Goal: Task Accomplishment & Management: Manage account settings

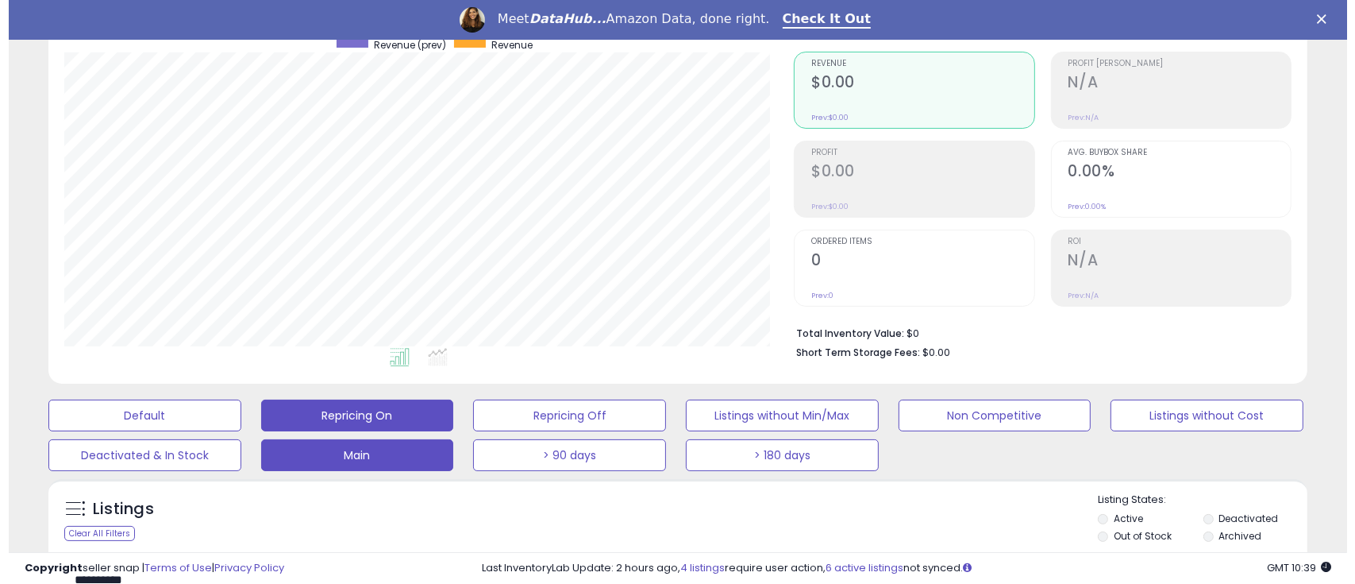
scroll to position [318, 0]
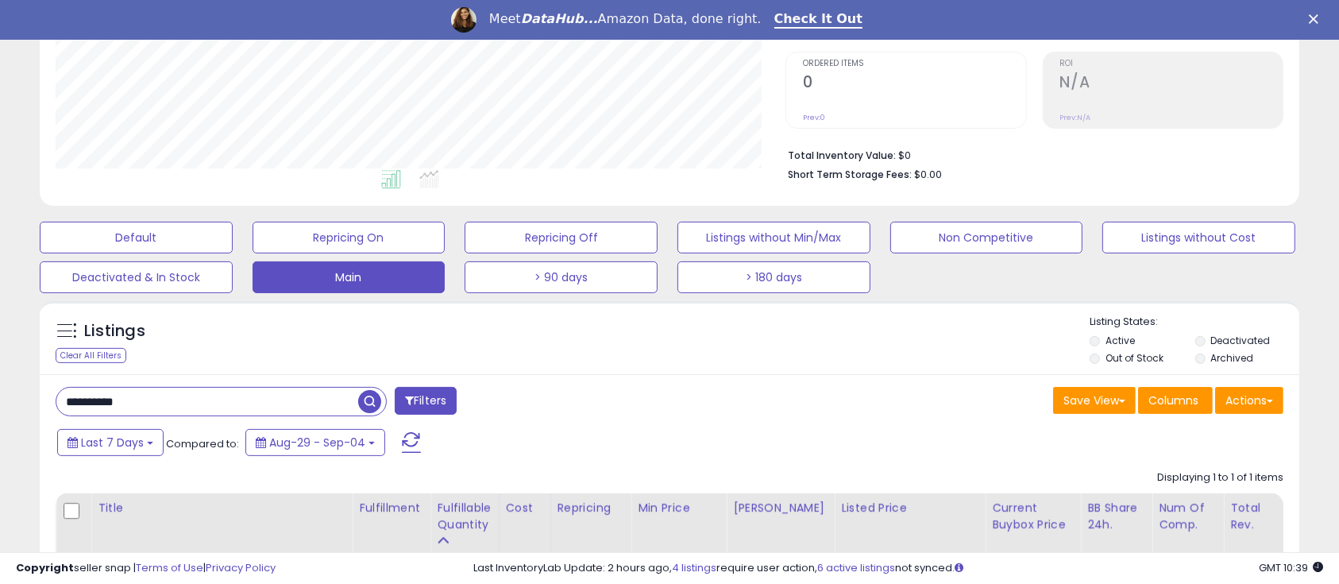
drag, startPoint x: 171, startPoint y: 400, endPoint x: 38, endPoint y: 402, distance: 132.6
click at [38, 402] on div "Listings Clear All Filters" at bounding box center [669, 514] width 1283 height 443
paste input "text"
type input "**********"
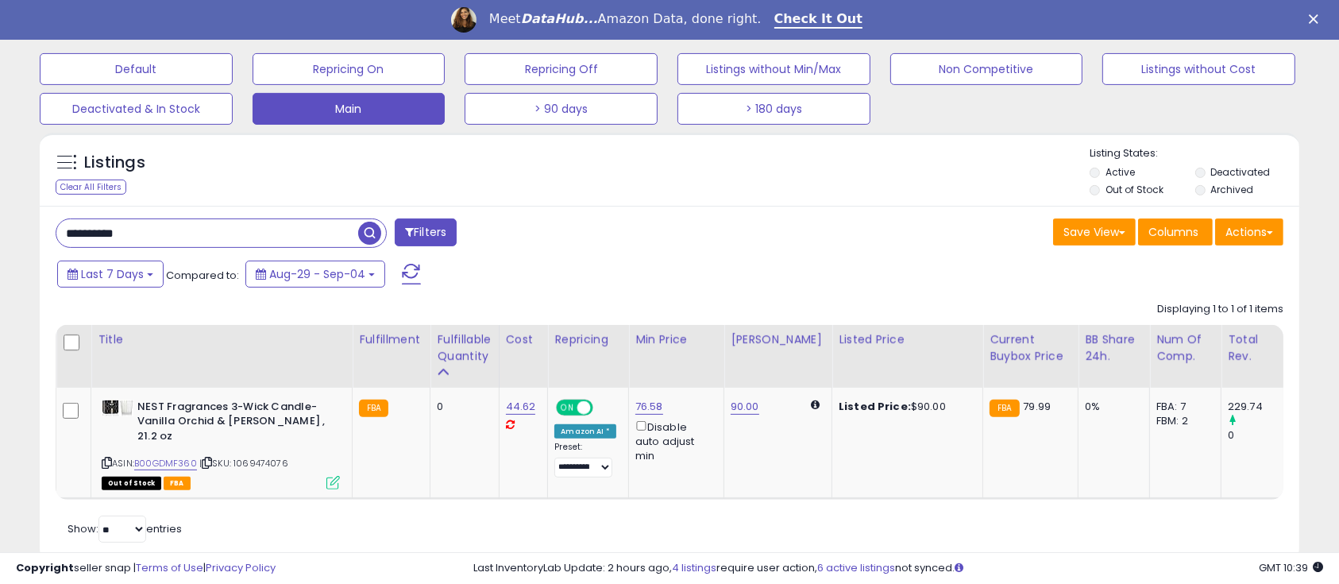
scroll to position [526, 0]
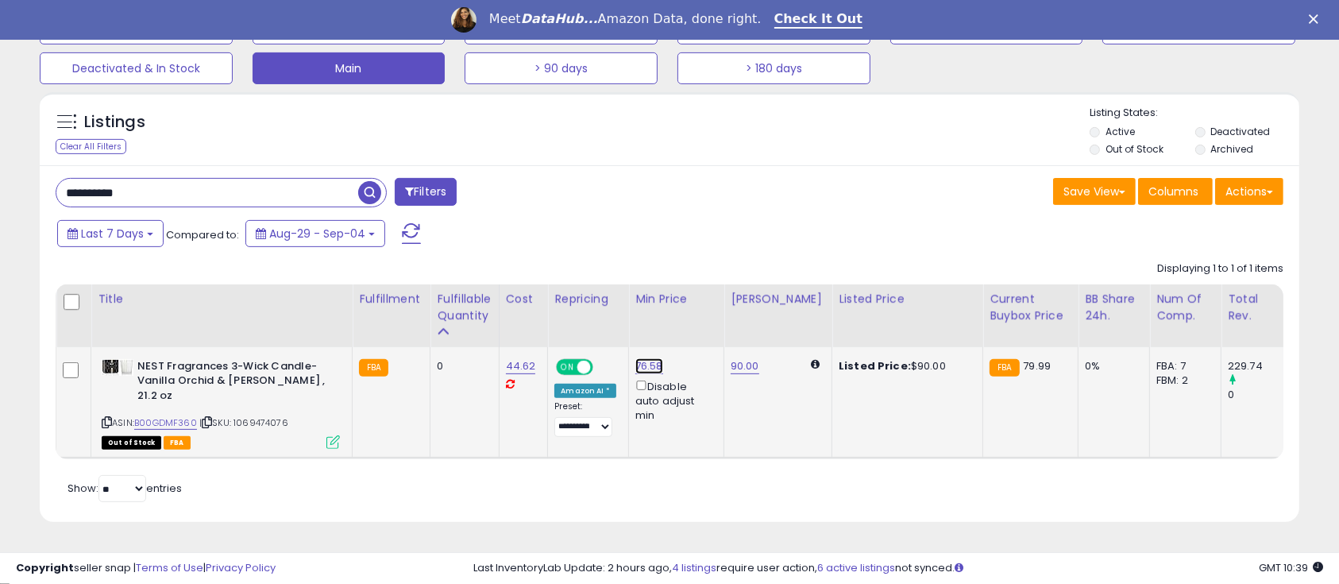
click at [646, 368] on link "76.58" at bounding box center [649, 366] width 28 height 16
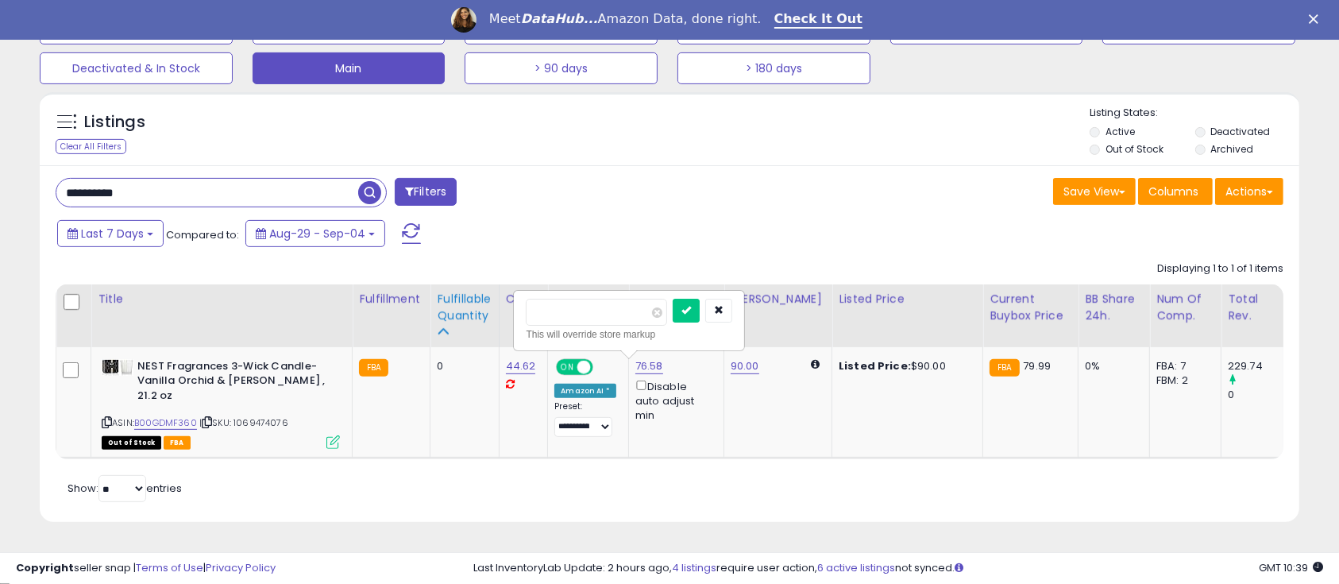
drag, startPoint x: 589, startPoint y: 313, endPoint x: 476, endPoint y: 314, distance: 112.8
click at [476, 314] on table "Title Fulfillment" at bounding box center [1064, 371] width 2016 height 175
type input "**"
click at [699, 310] on button "submit" at bounding box center [685, 311] width 27 height 24
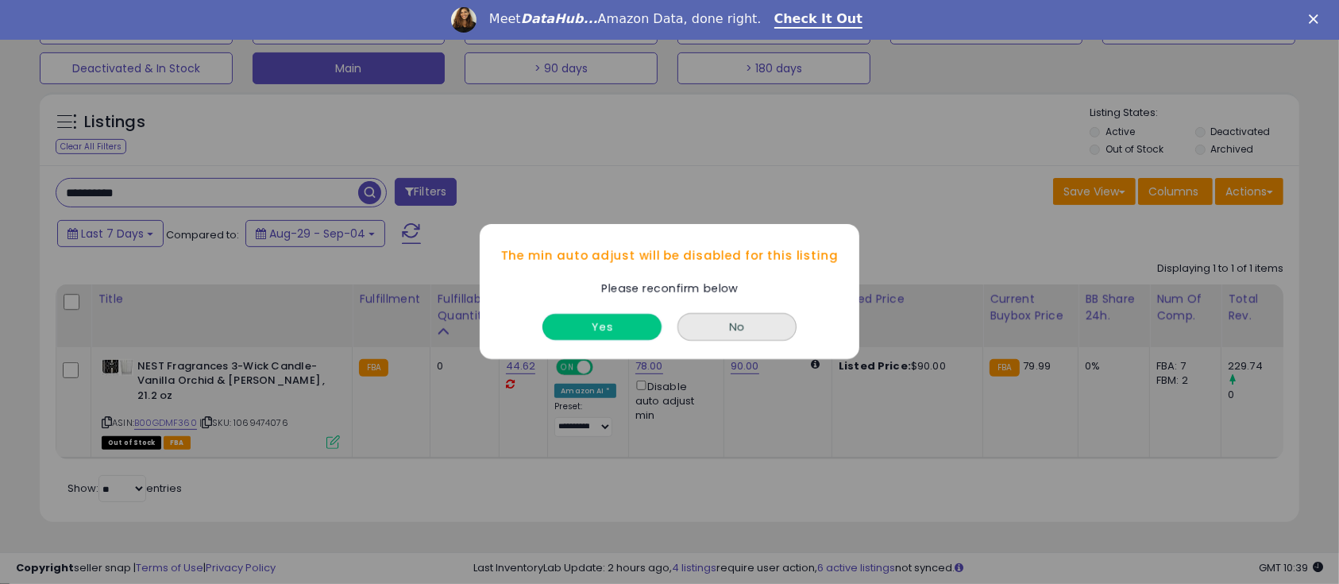
click at [595, 324] on button "Yes" at bounding box center [601, 327] width 119 height 26
